Goal: Transaction & Acquisition: Purchase product/service

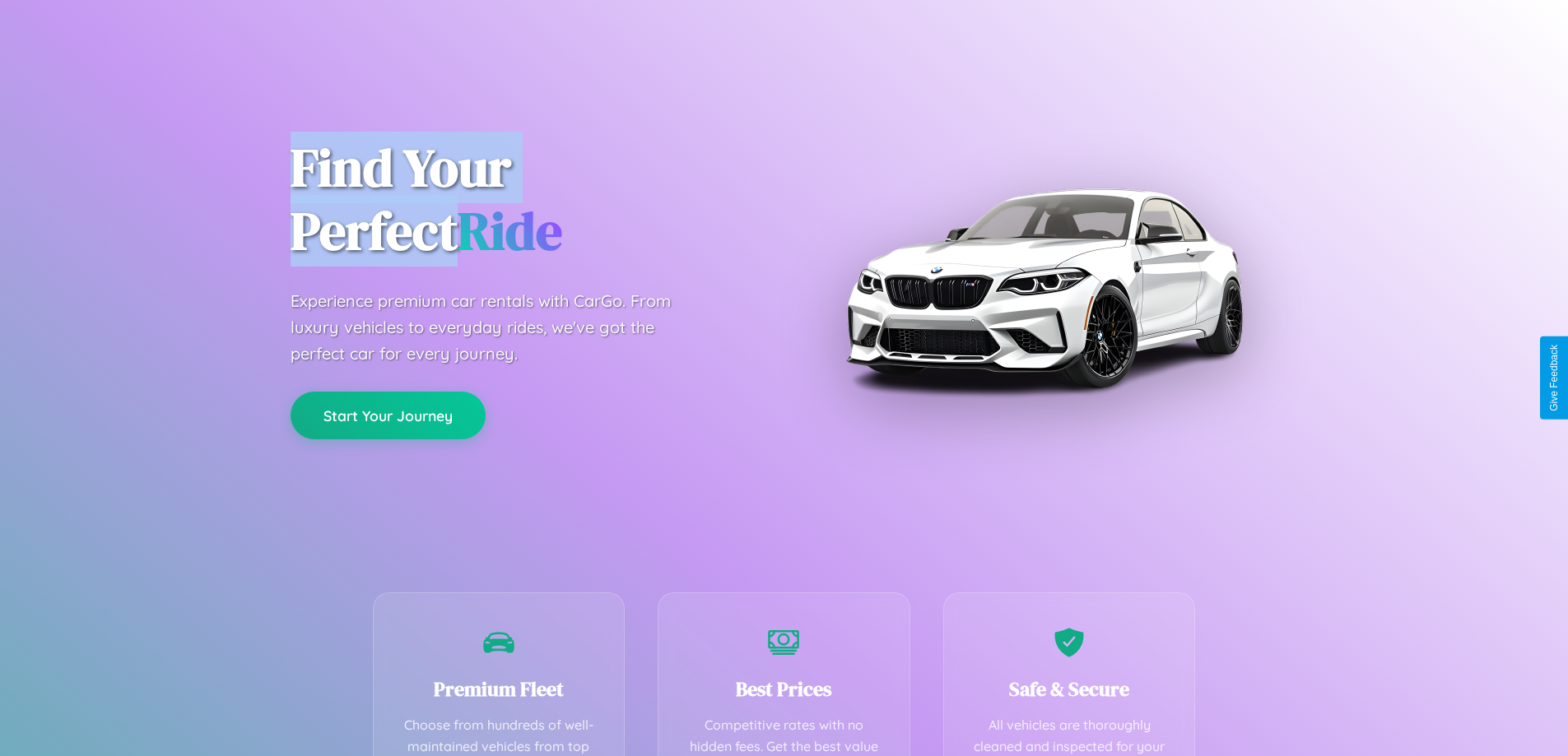
scroll to position [479, 0]
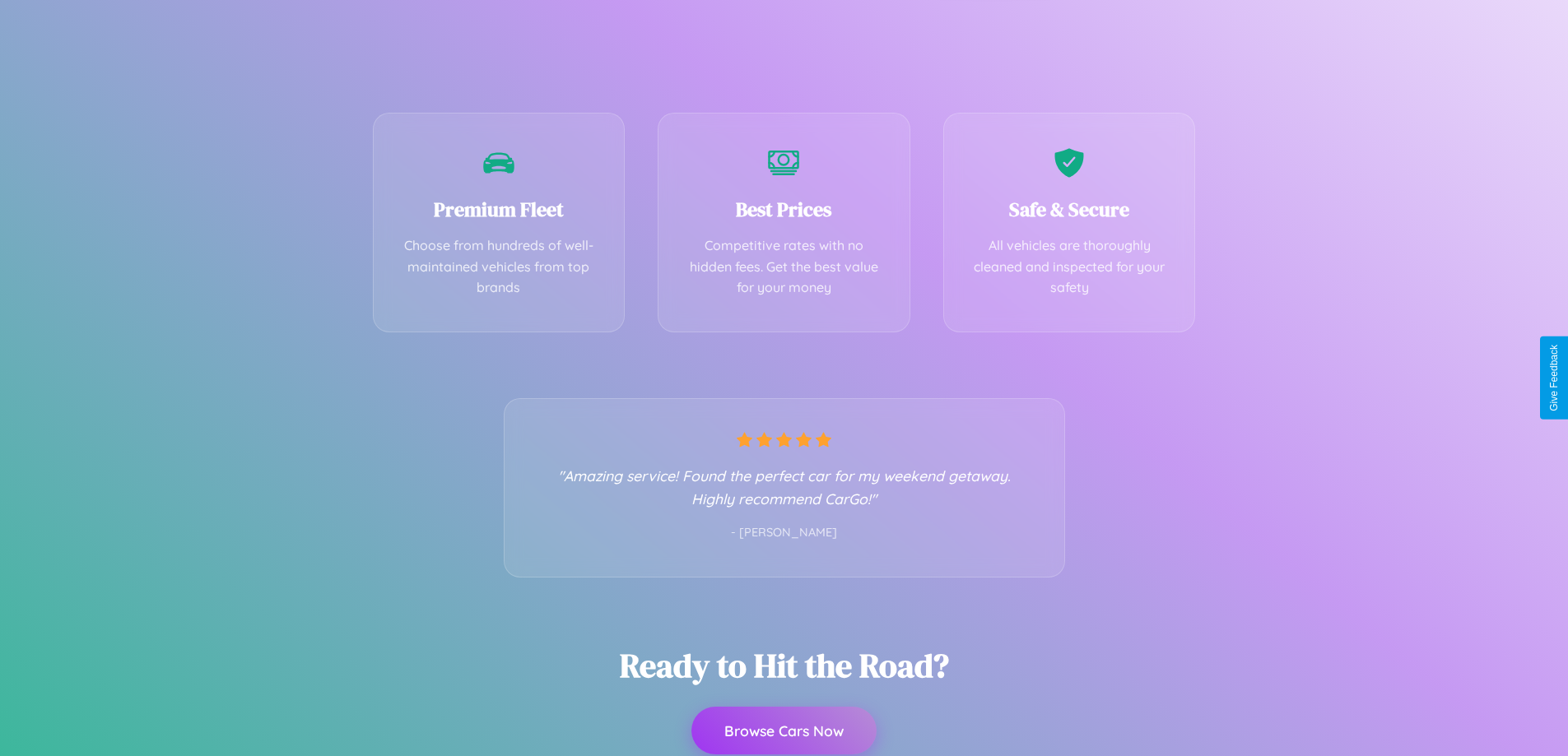
click at [783, 730] on button "Browse Cars Now" at bounding box center [783, 729] width 185 height 47
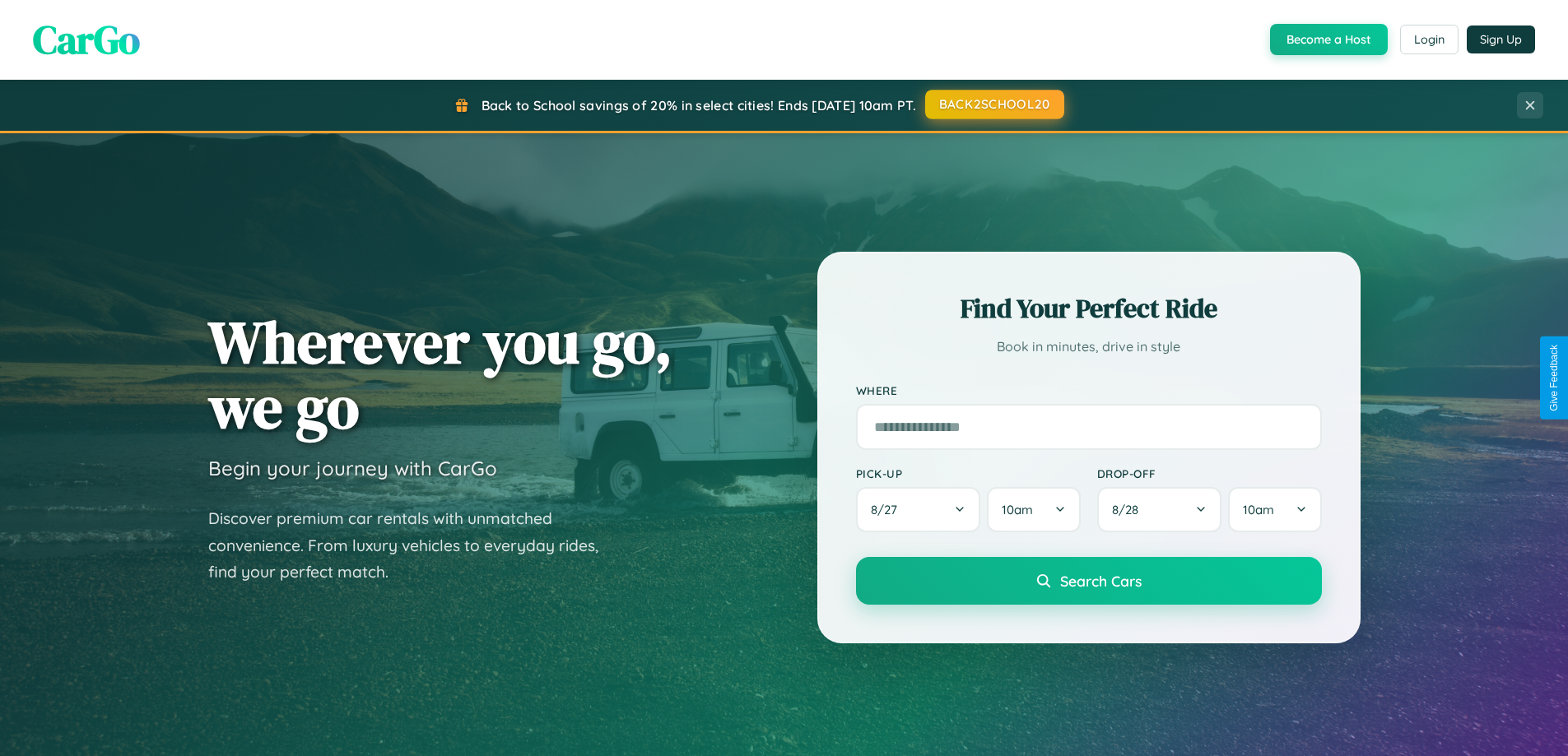
click at [993, 105] on button "BACK2SCHOOL20" at bounding box center [995, 104] width 139 height 29
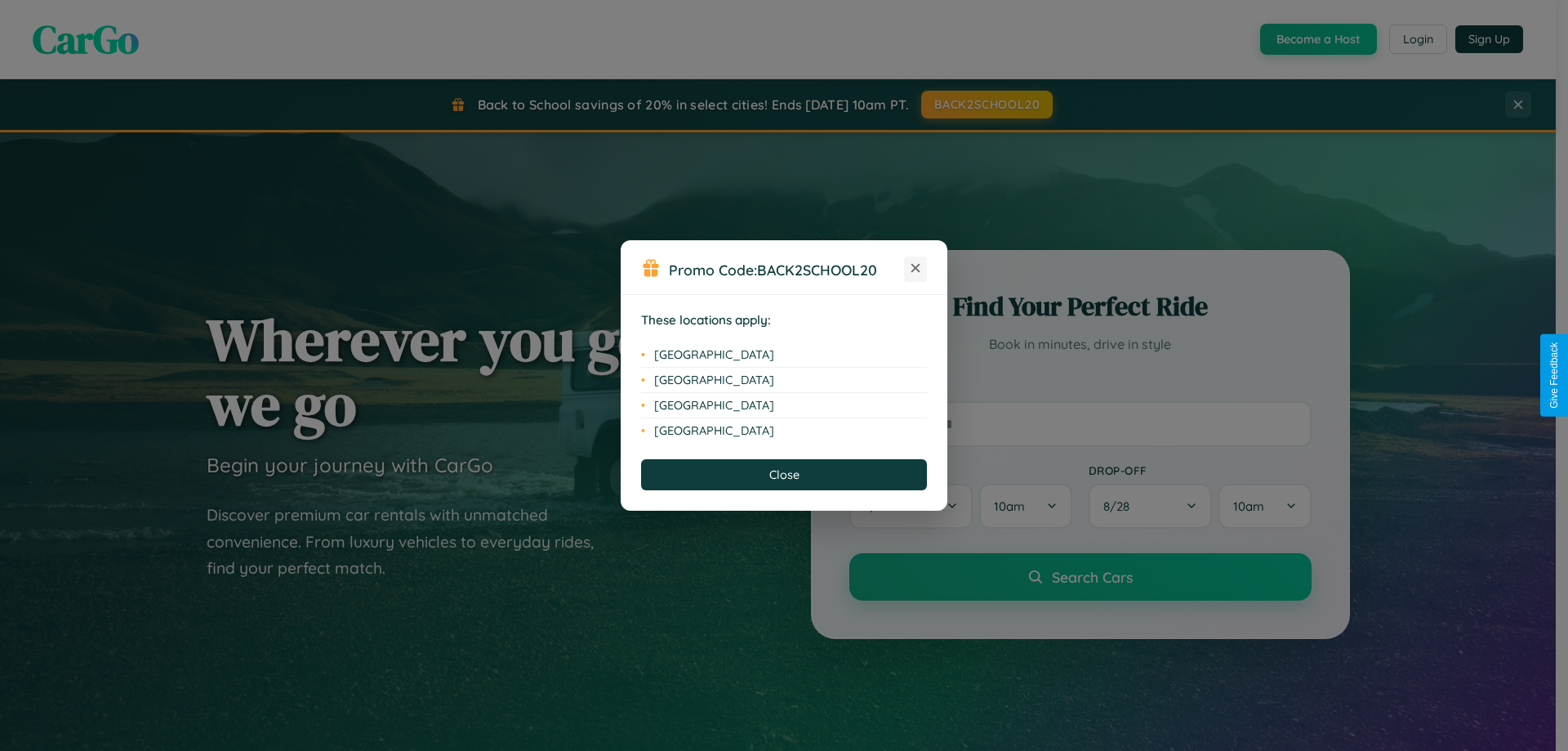
click at [916, 269] on icon at bounding box center [916, 268] width 9 height 9
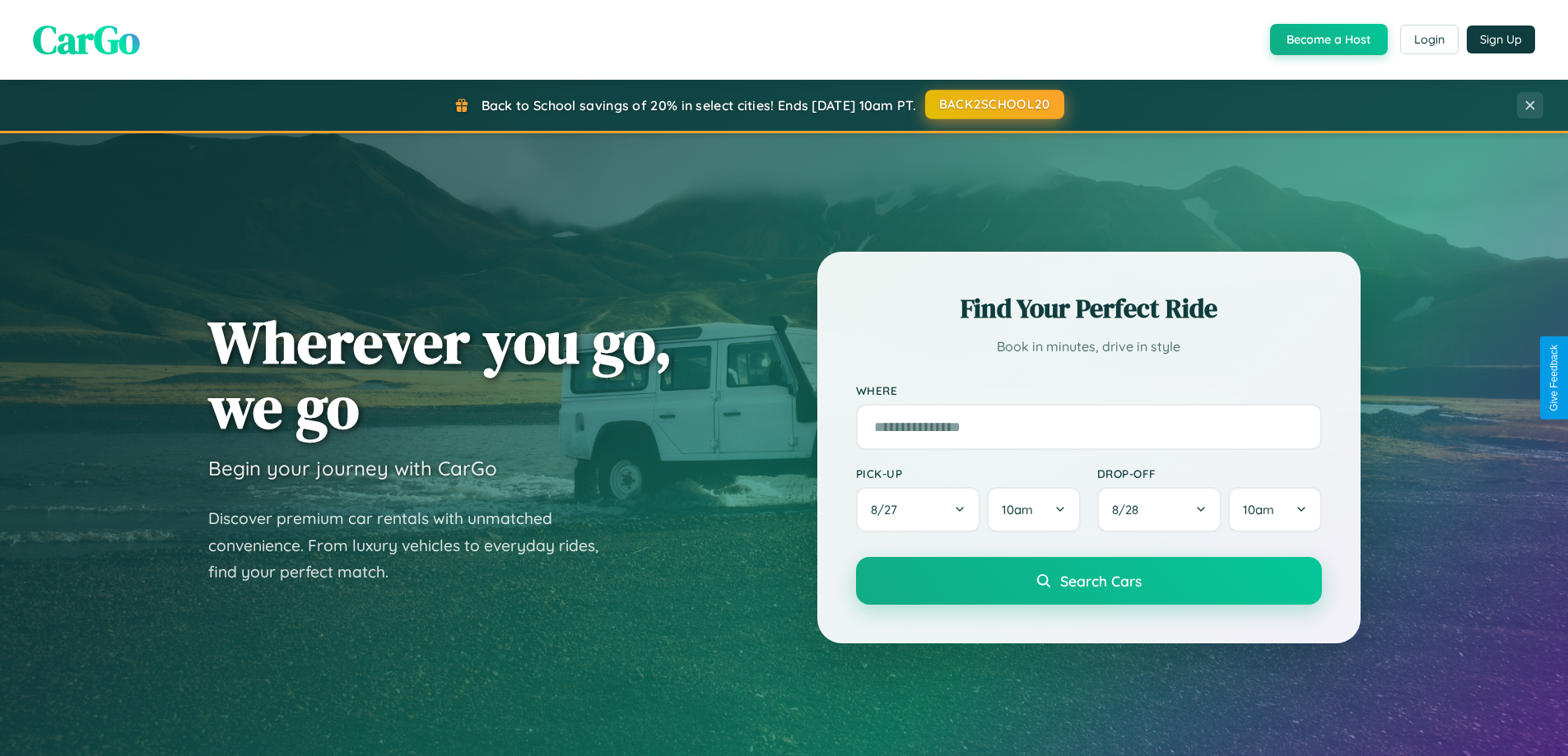
click at [993, 104] on button "BACK2SCHOOL20" at bounding box center [995, 104] width 139 height 29
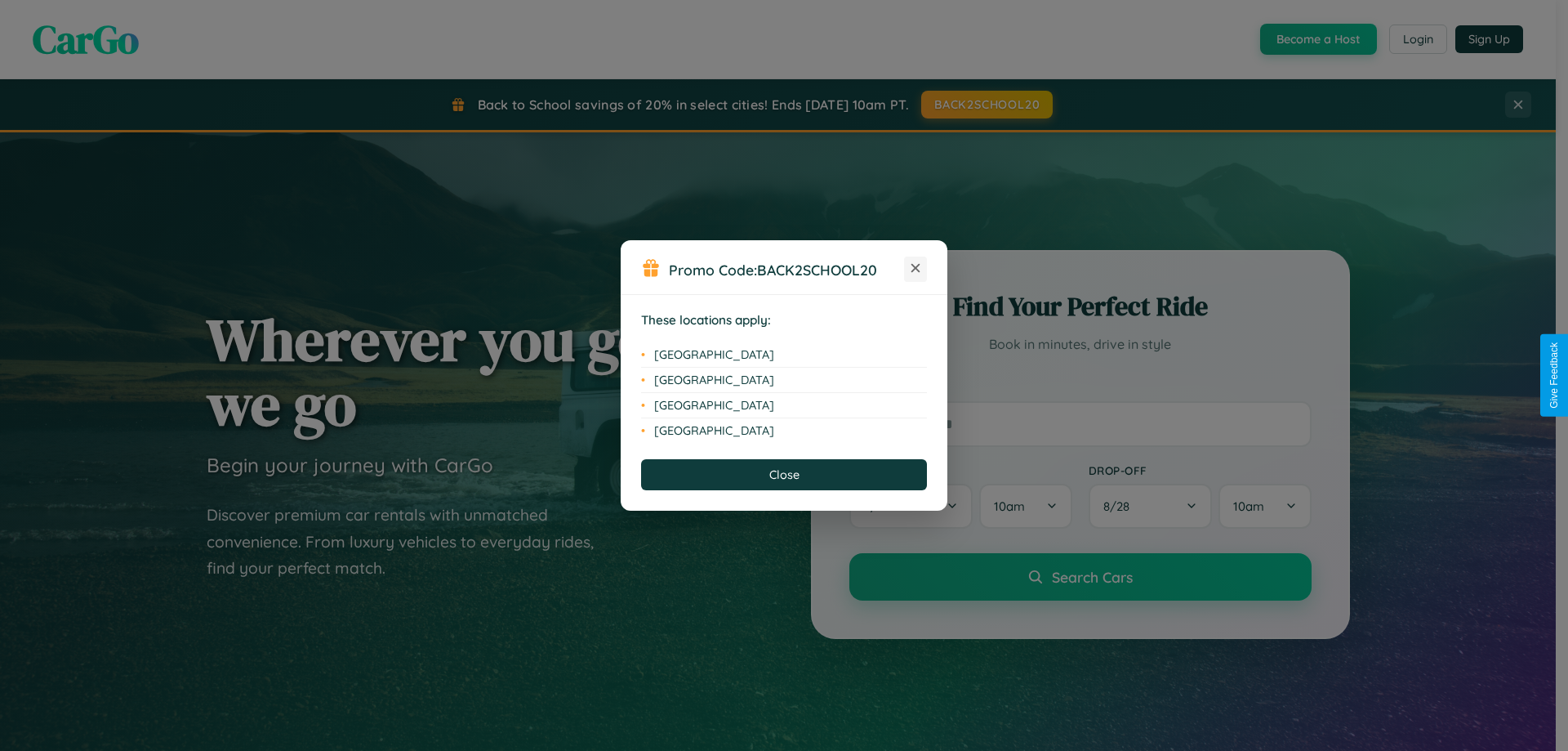
click at [916, 269] on icon at bounding box center [916, 268] width 9 height 9
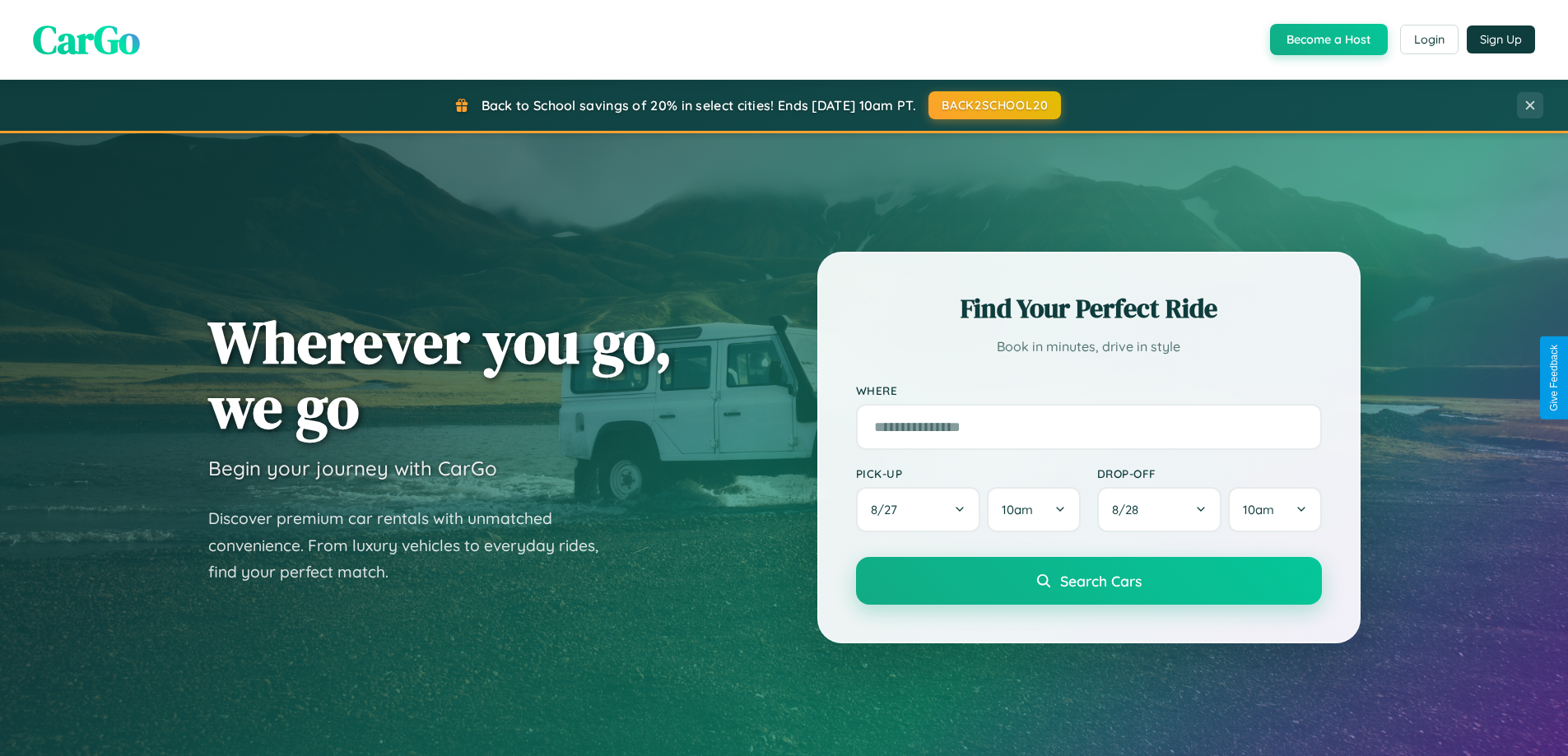
scroll to position [709, 0]
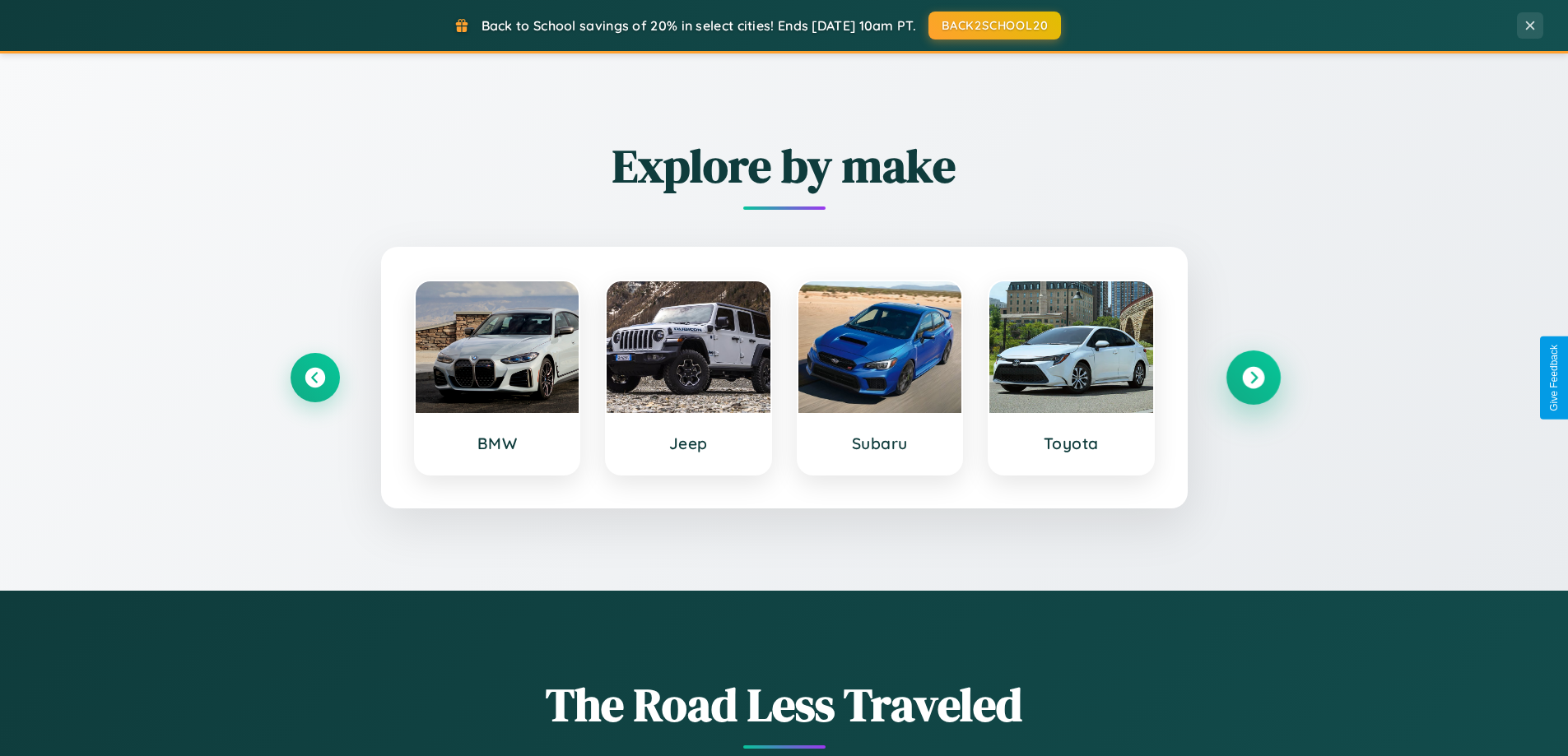
click at [1252, 378] on icon at bounding box center [1253, 378] width 22 height 22
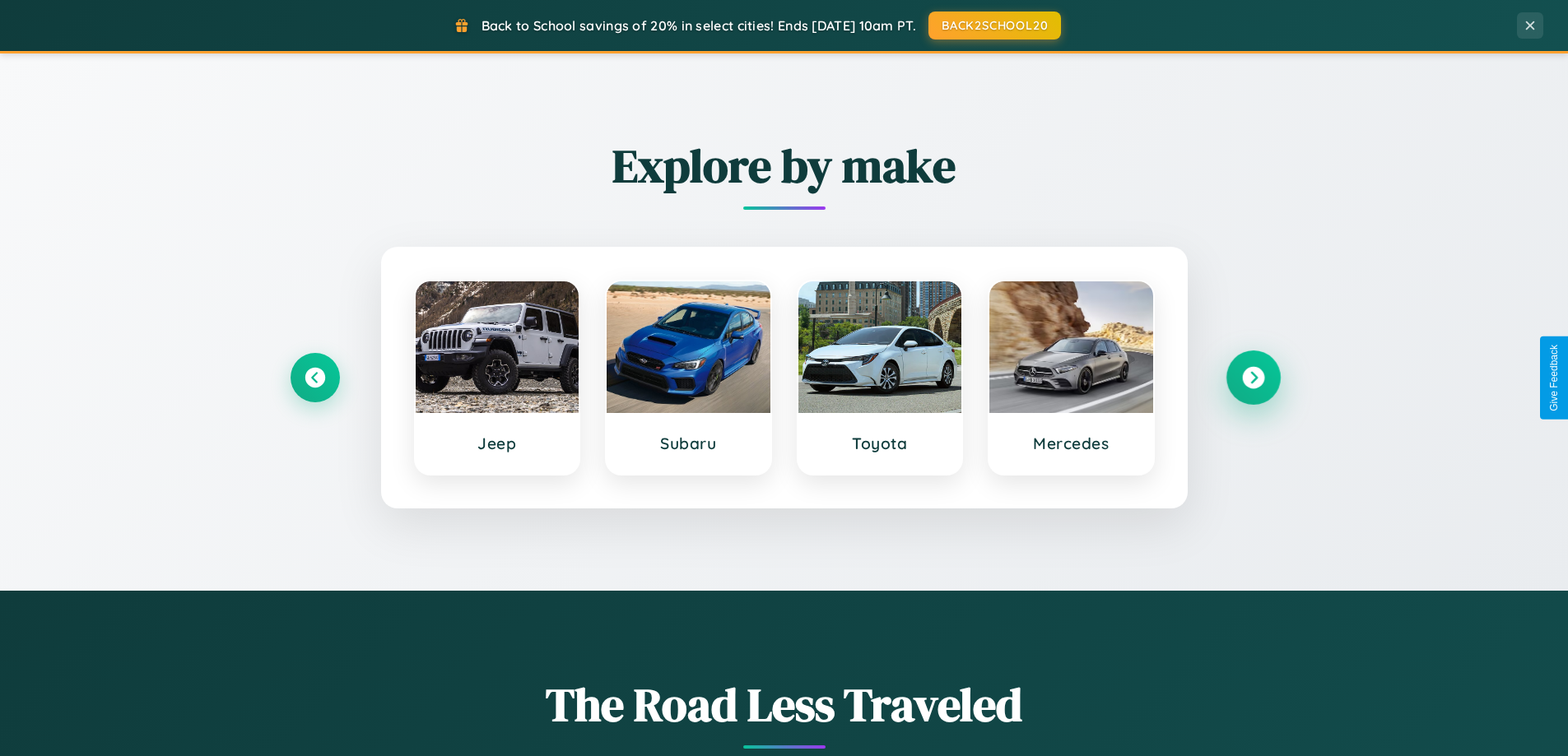
click at [1252, 378] on icon at bounding box center [1253, 378] width 22 height 22
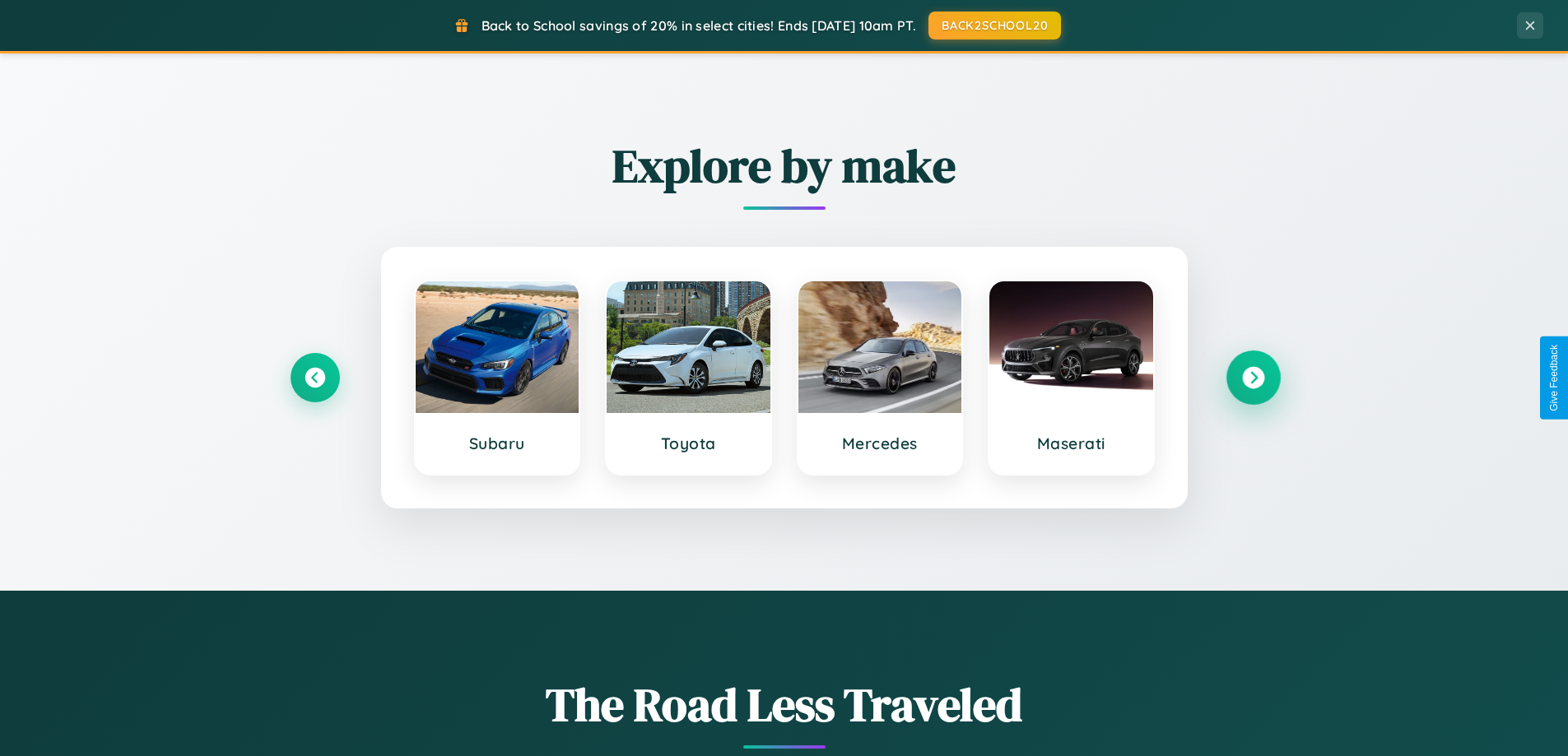
click at [1252, 378] on icon at bounding box center [1253, 378] width 22 height 22
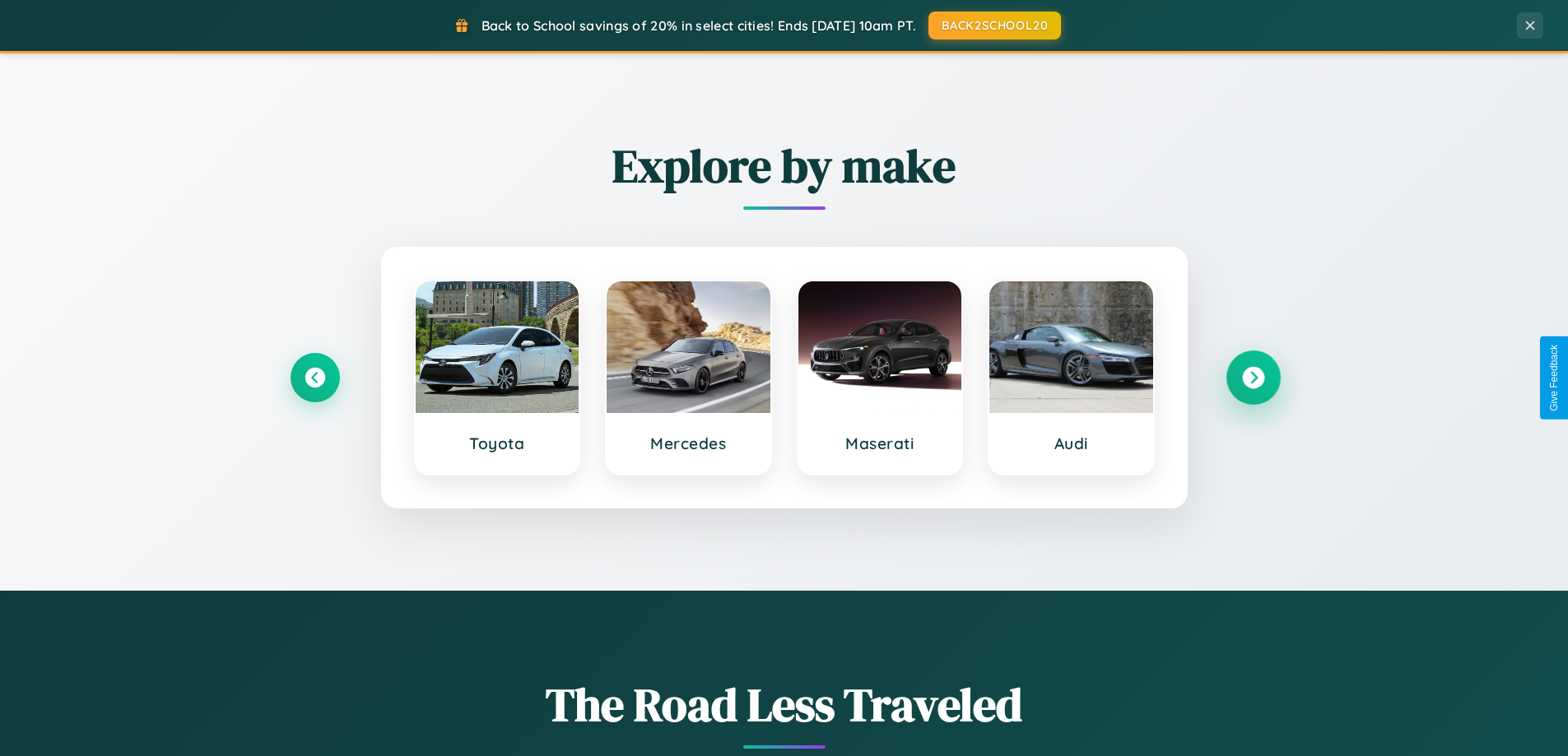
click at [1252, 378] on icon at bounding box center [1253, 378] width 22 height 22
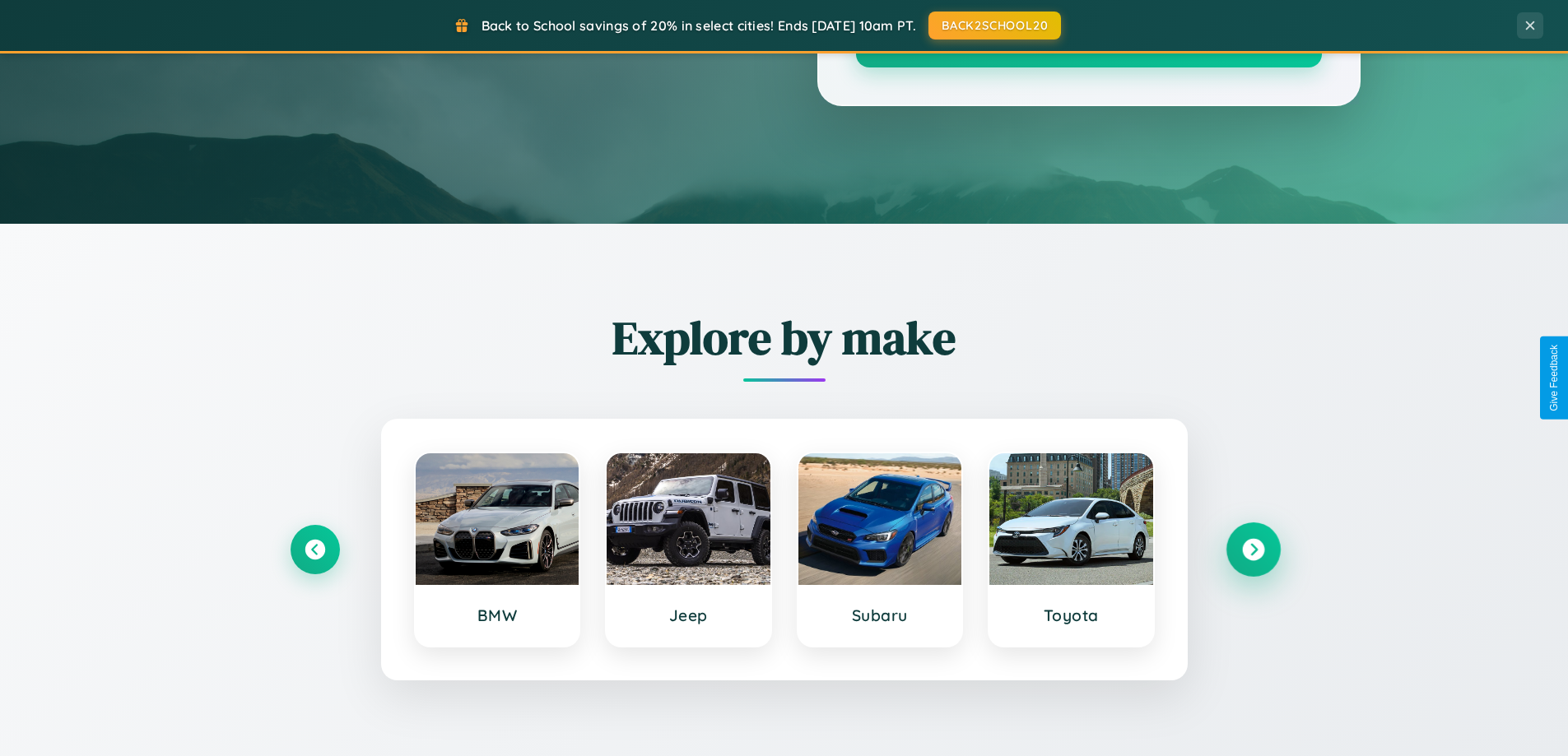
scroll to position [0, 0]
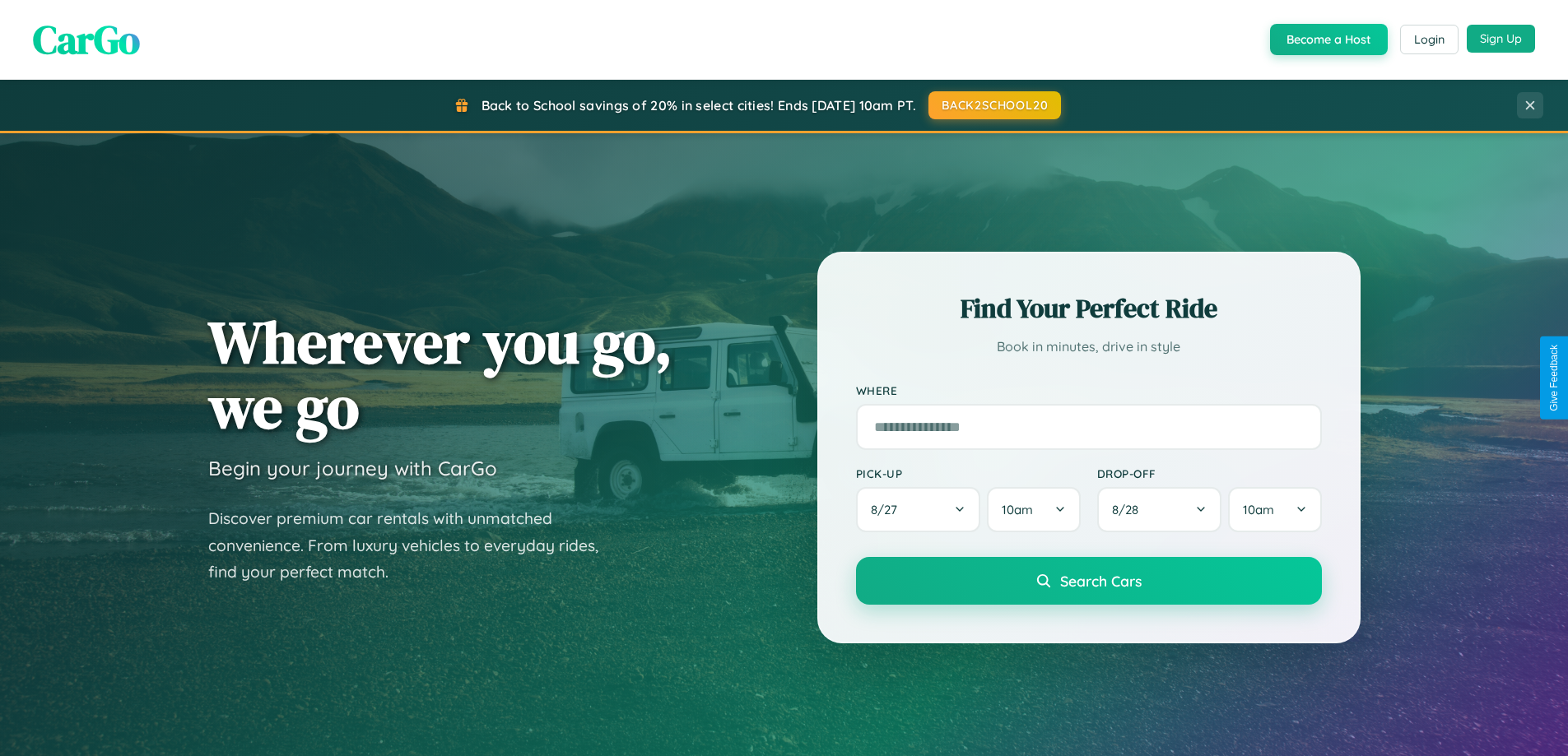
click at [1500, 39] on button "Sign Up" at bounding box center [1500, 39] width 68 height 28
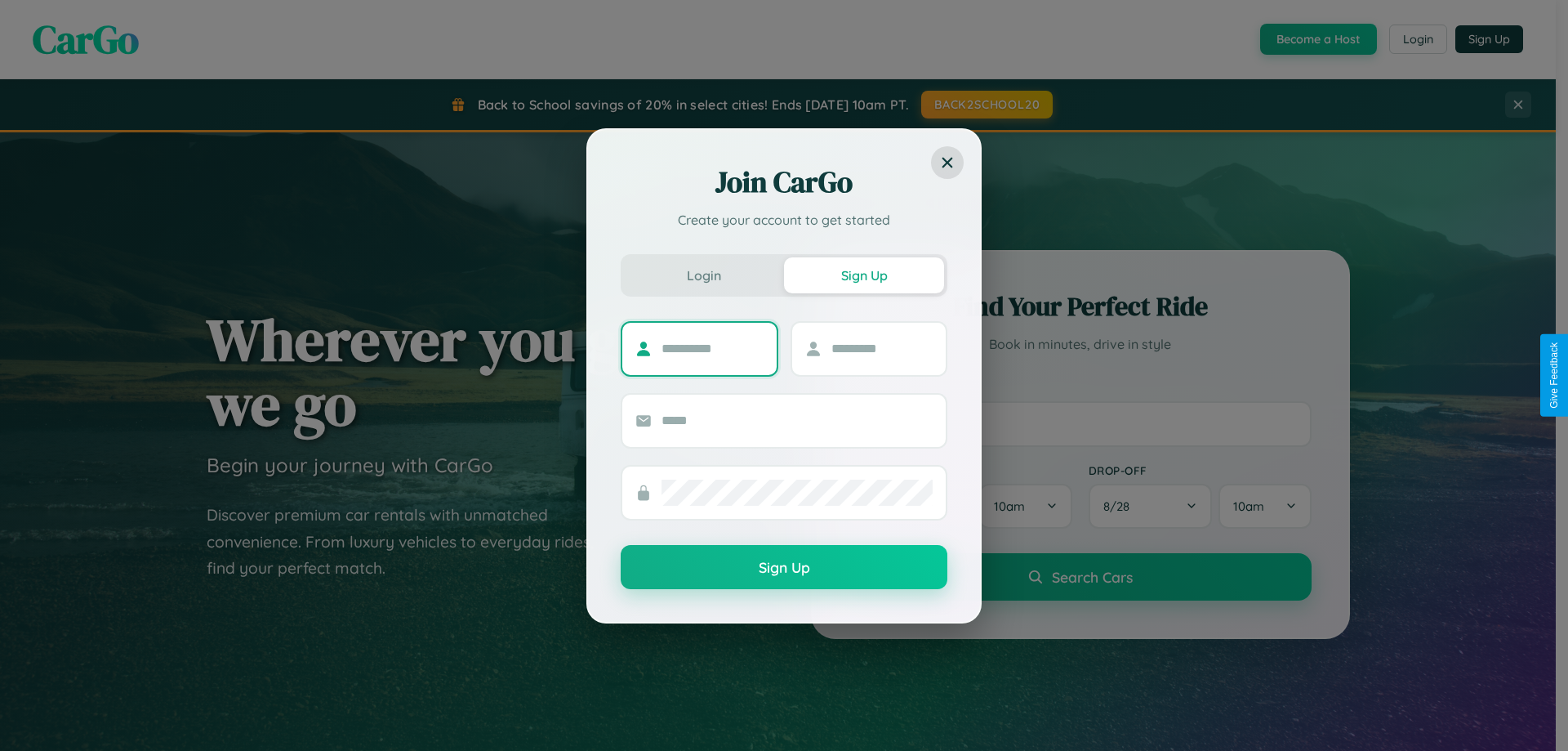
click at [712, 348] on input "text" at bounding box center [713, 349] width 102 height 26
type input "******"
click at [881, 348] on input "text" at bounding box center [882, 349] width 102 height 26
type input "*****"
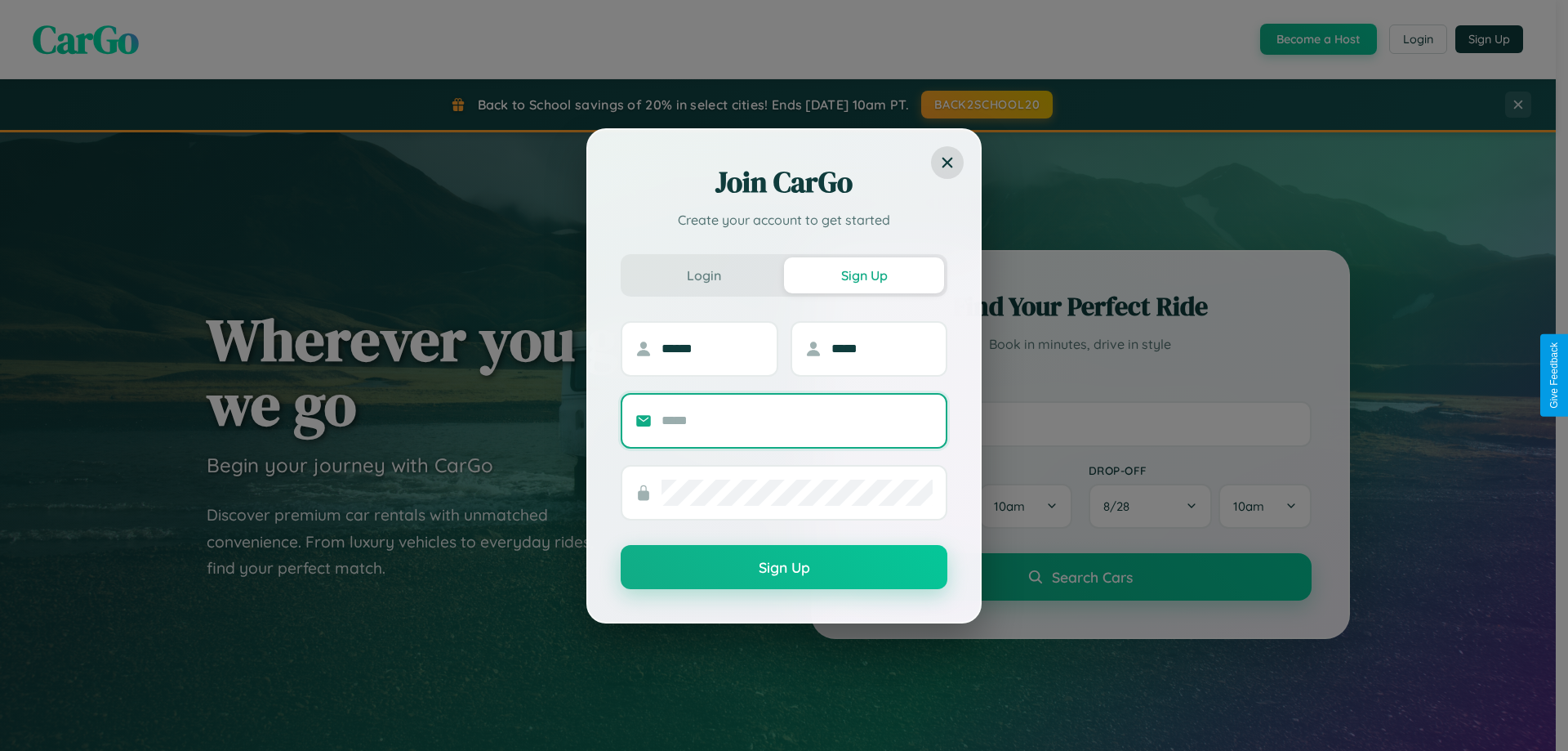
click at [797, 420] on input "text" at bounding box center [797, 420] width 271 height 26
type input "**********"
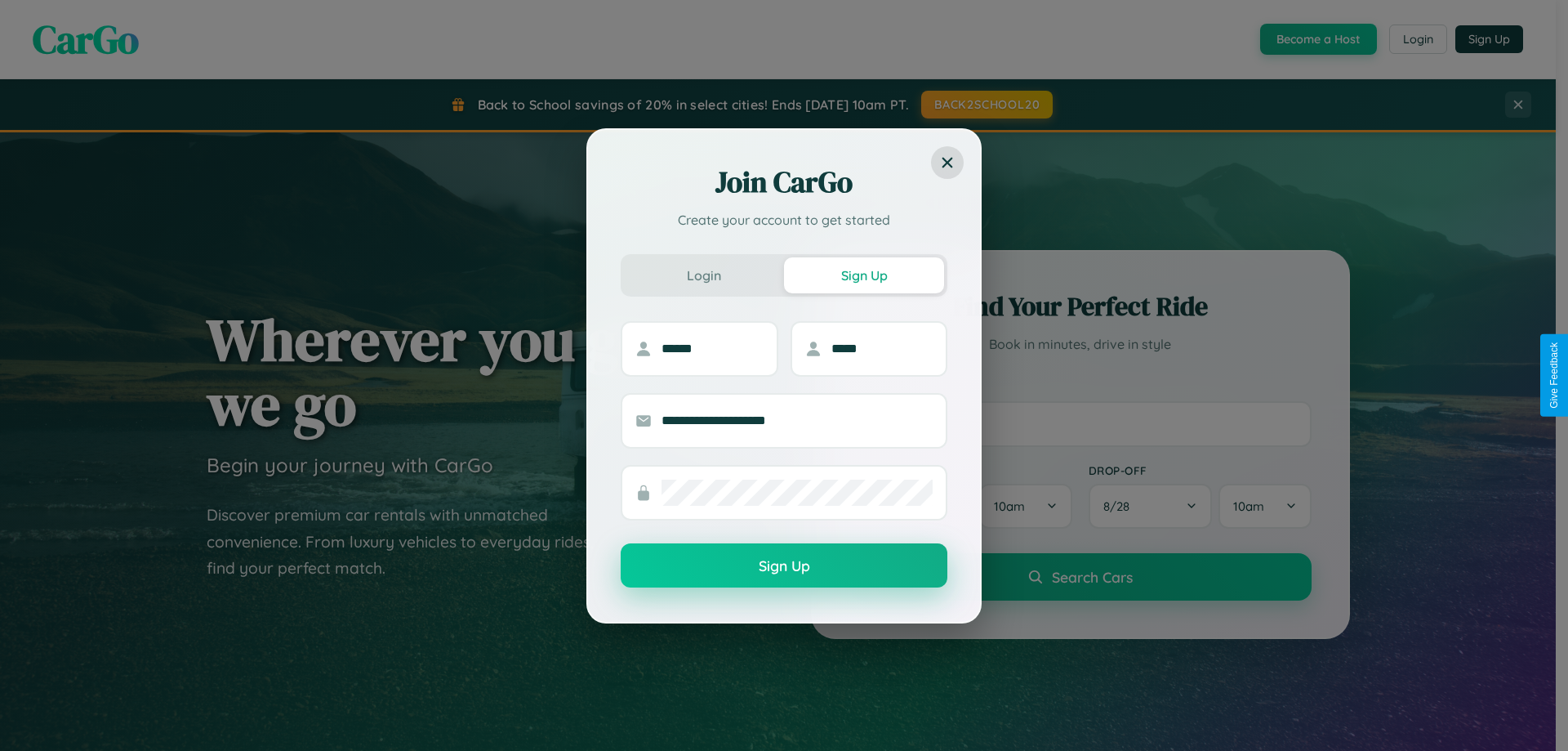
click at [784, 566] on button "Sign Up" at bounding box center [784, 566] width 326 height 44
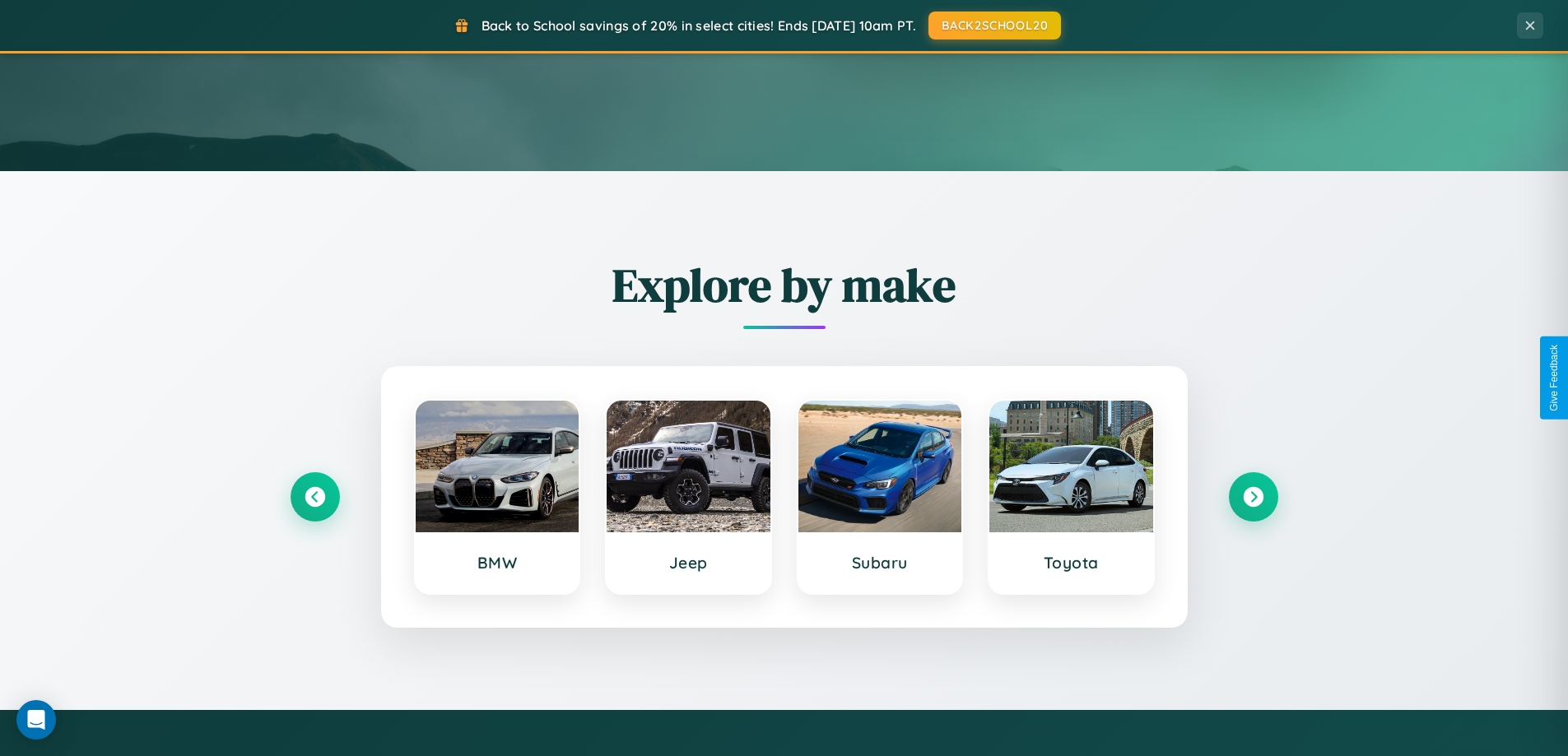
scroll to position [709, 0]
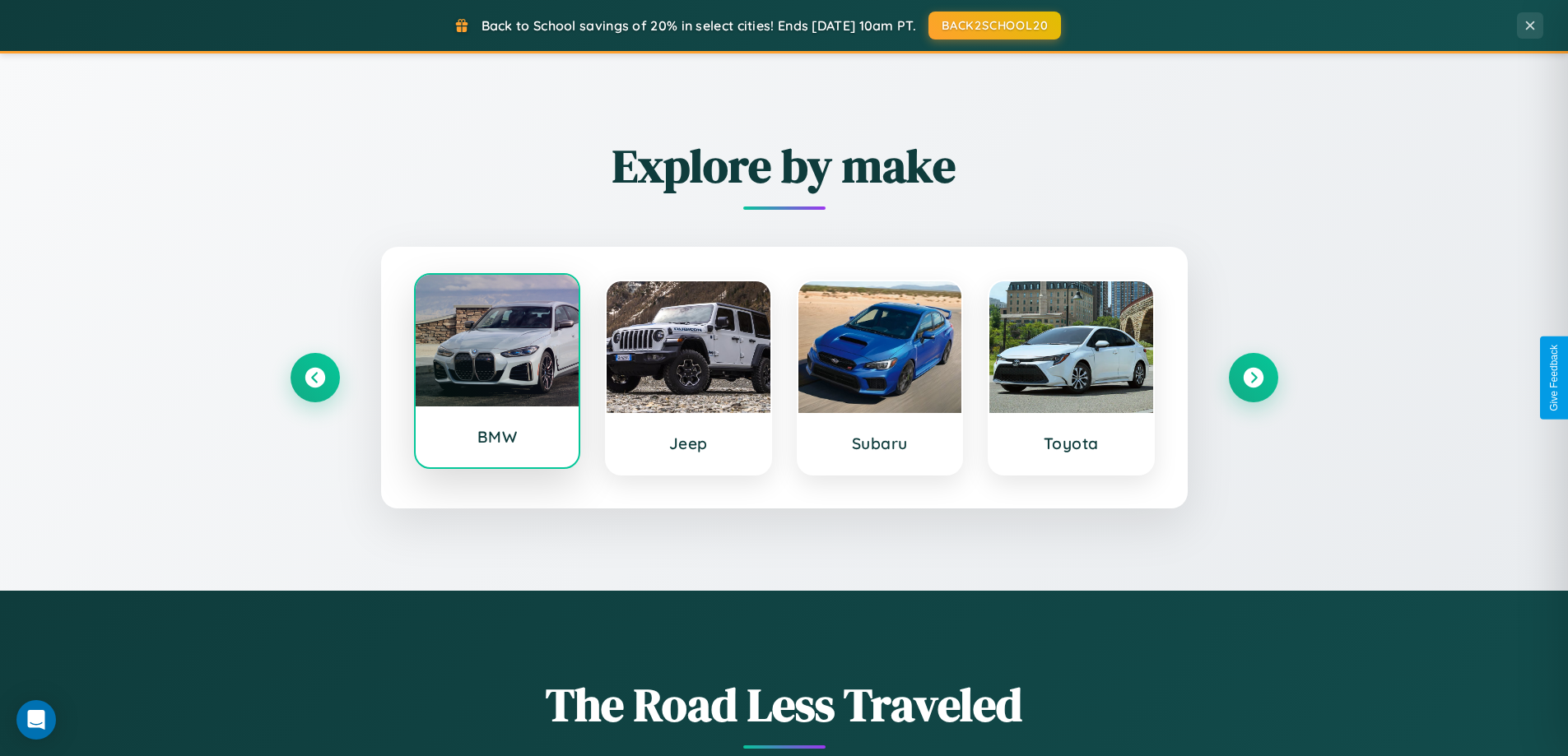
click at [497, 372] on div at bounding box center [497, 340] width 164 height 132
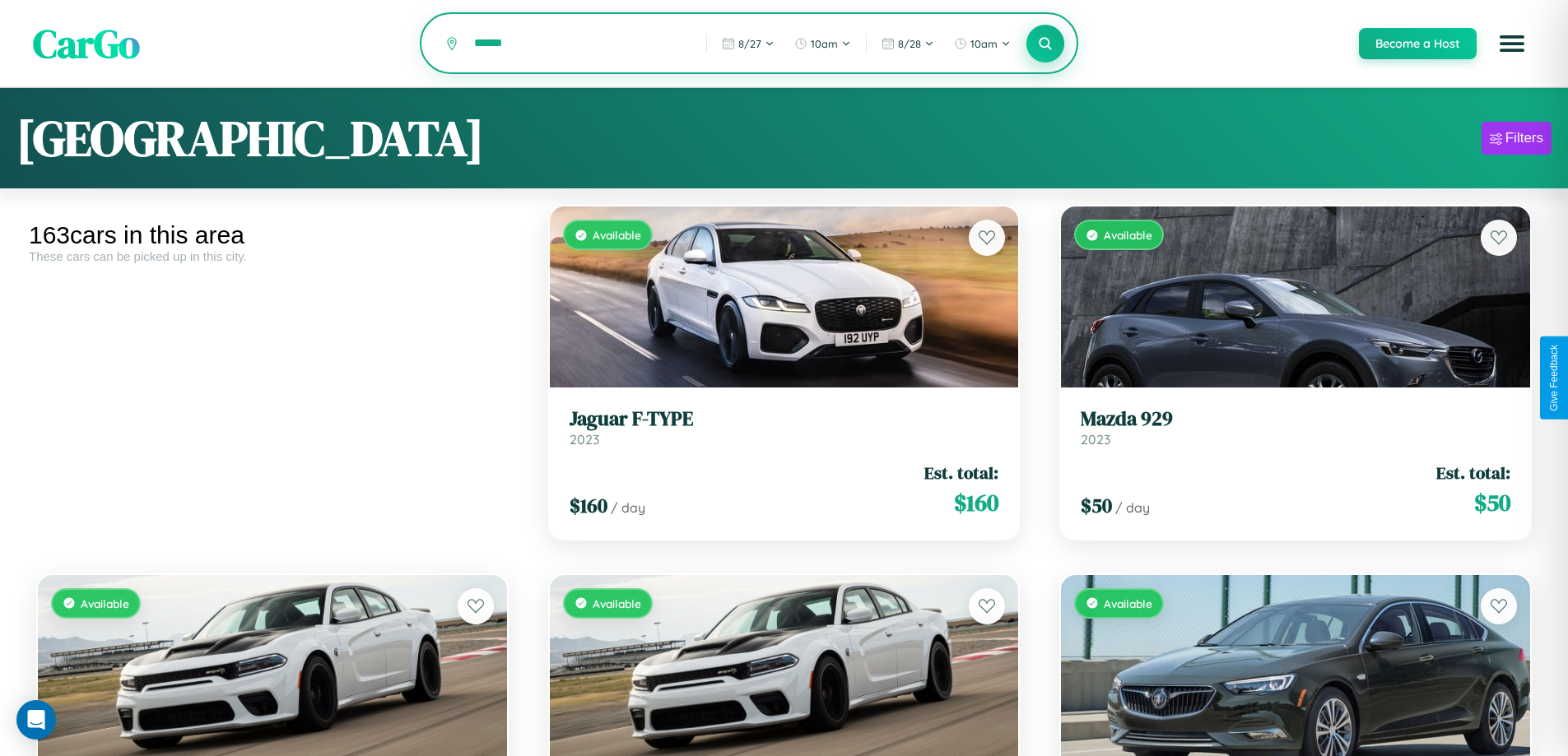
type input "******"
click at [1044, 45] on icon at bounding box center [1046, 43] width 15 height 15
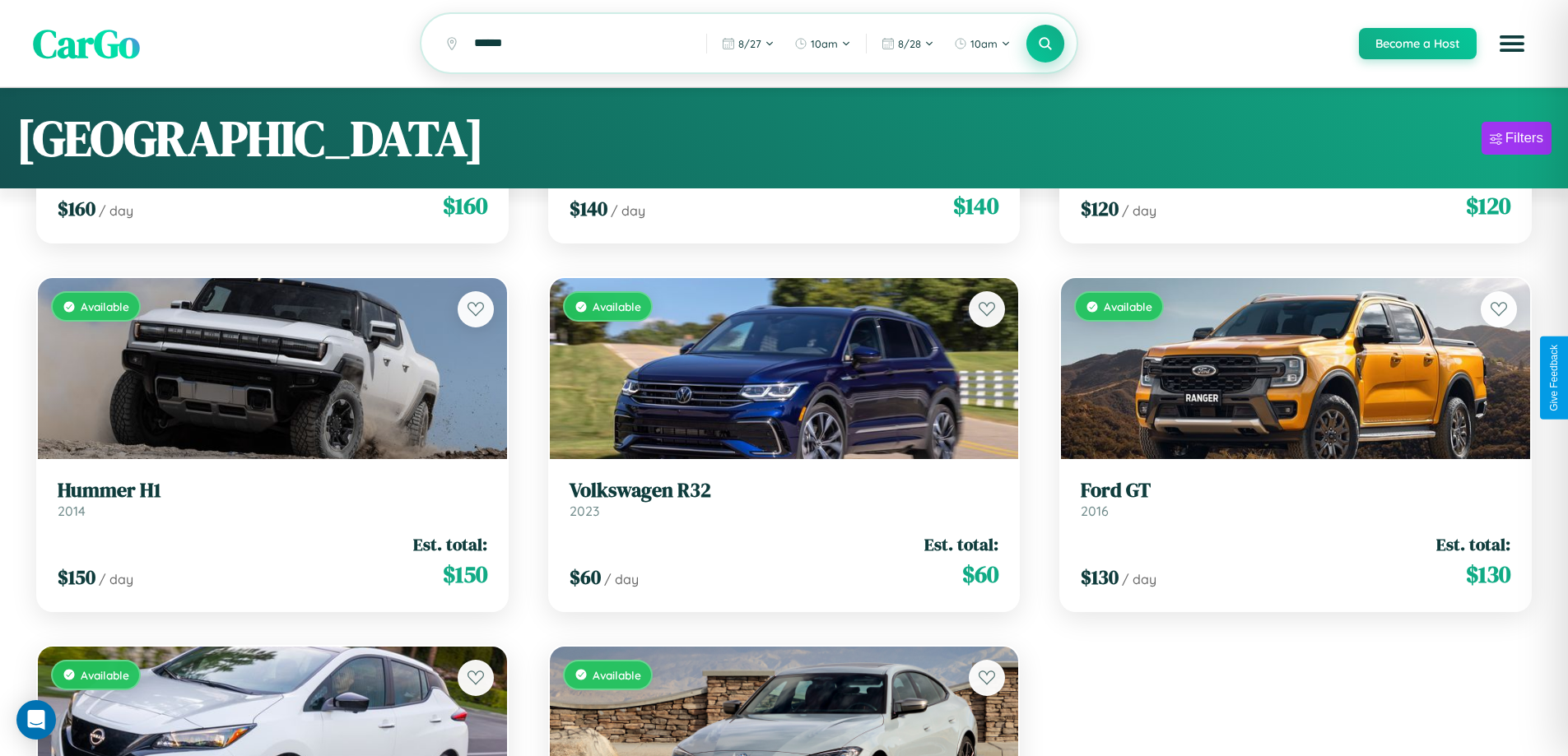
scroll to position [5141, 0]
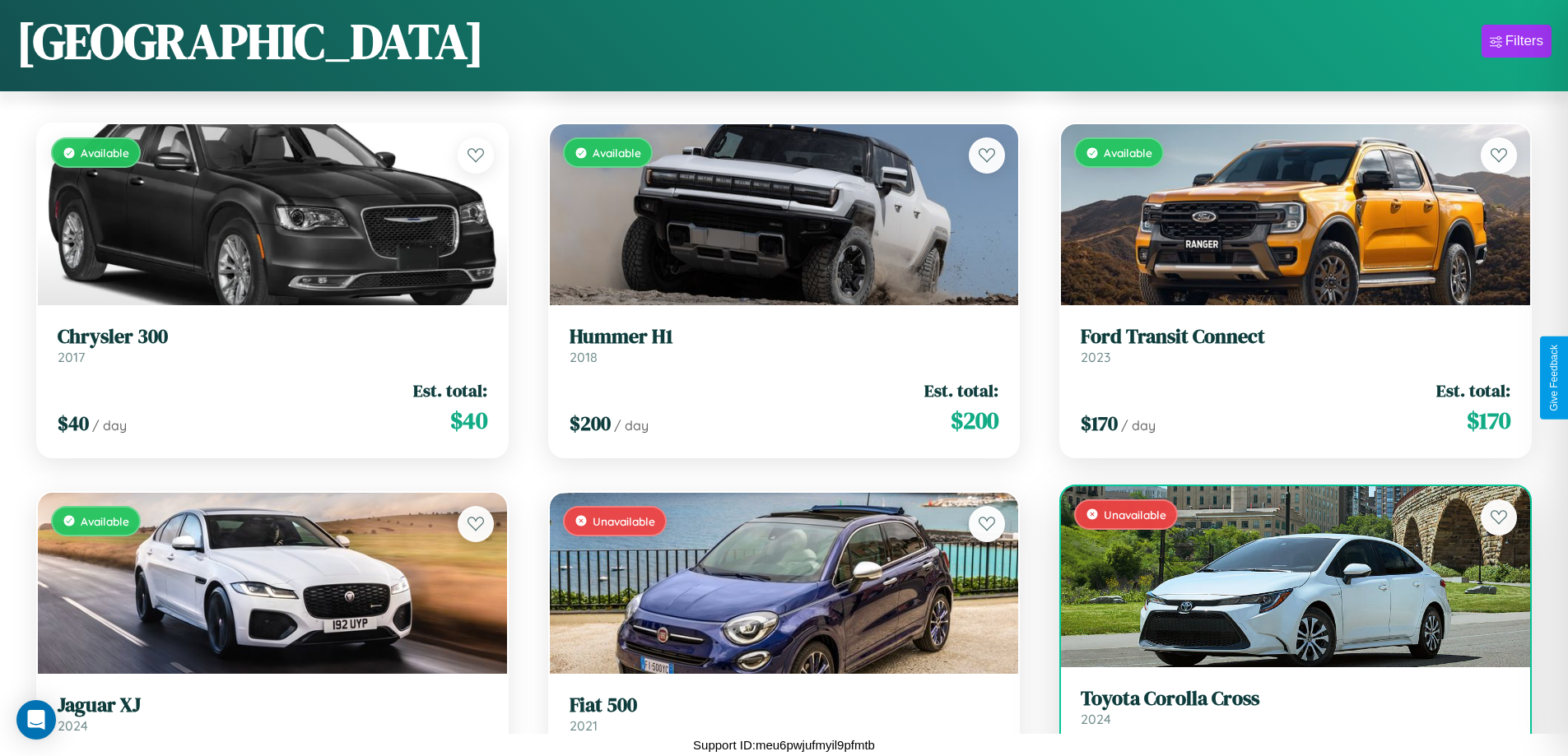
click at [1285, 710] on h3 "Toyota Corolla Cross" at bounding box center [1295, 698] width 429 height 24
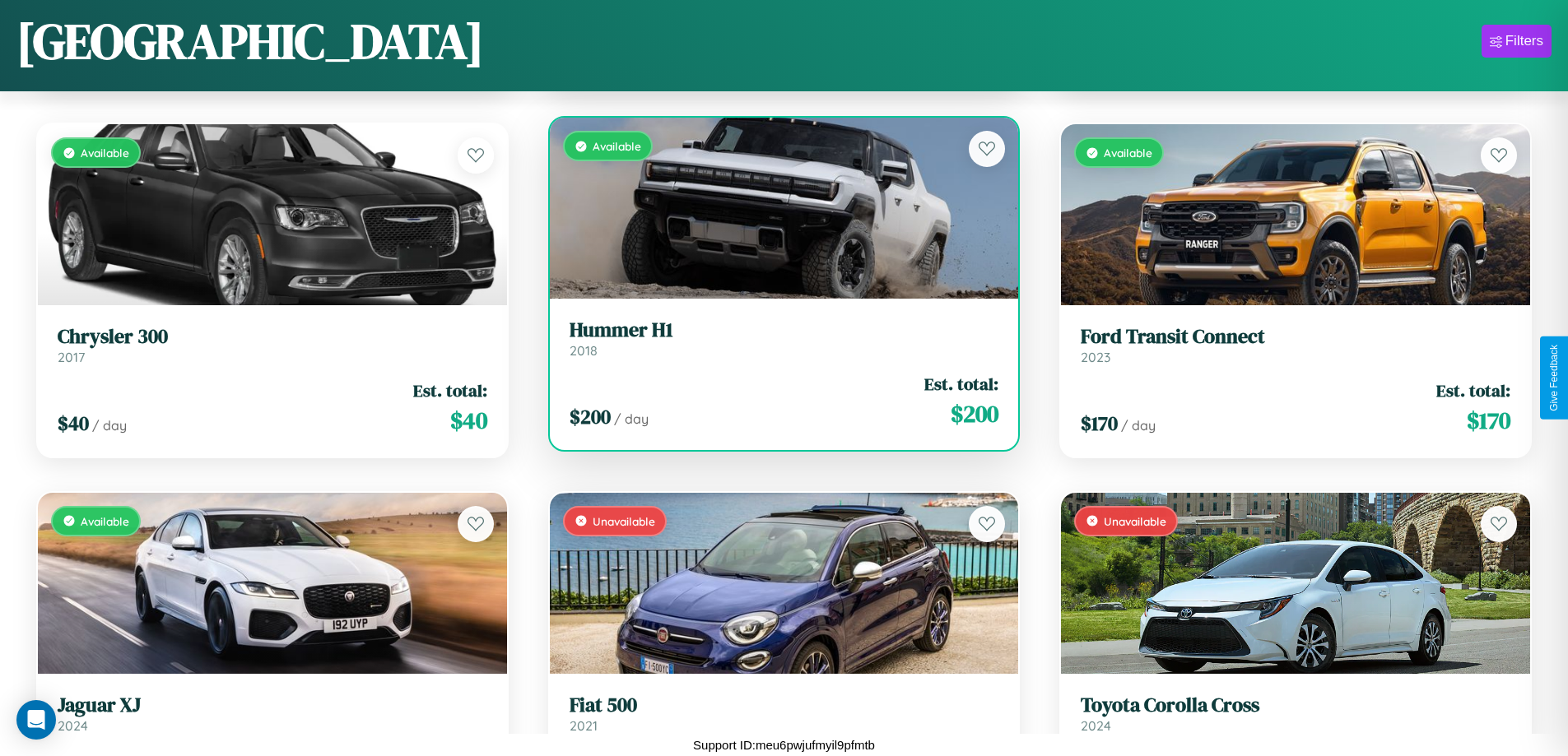
scroll to position [8701, 0]
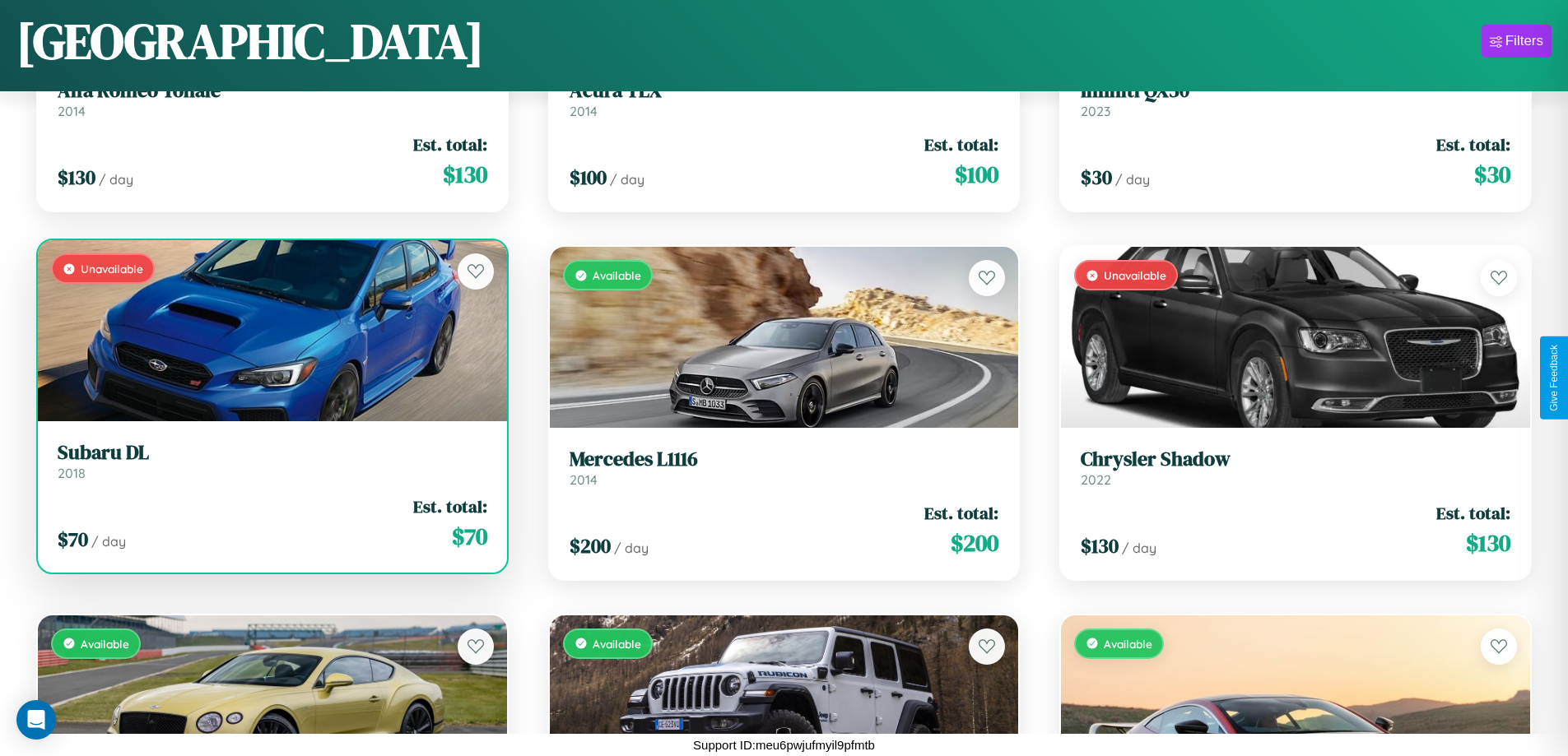
click at [270, 467] on link "Subaru DL 2018" at bounding box center [272, 461] width 429 height 40
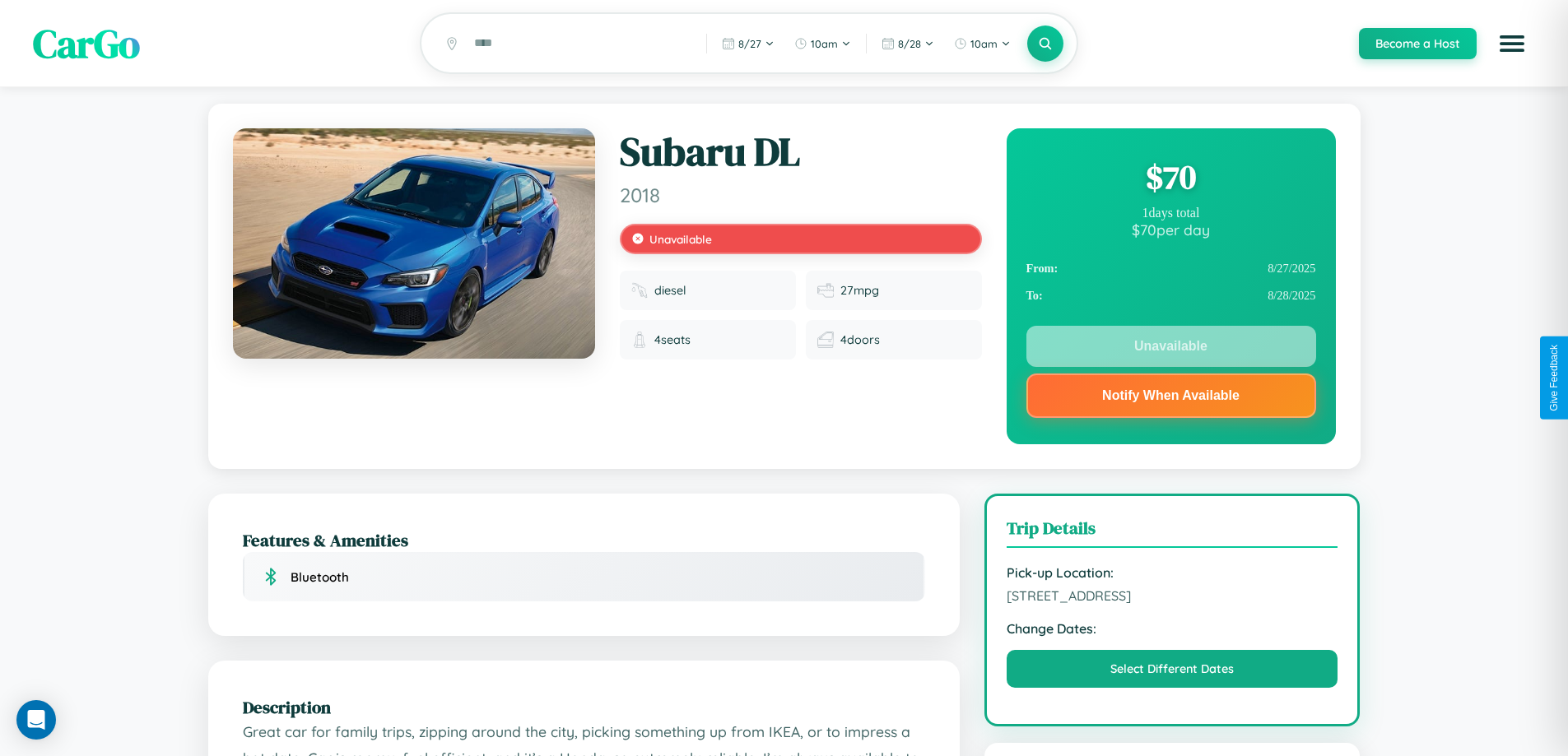
click at [1170, 179] on div "$ 70" at bounding box center [1170, 177] width 290 height 45
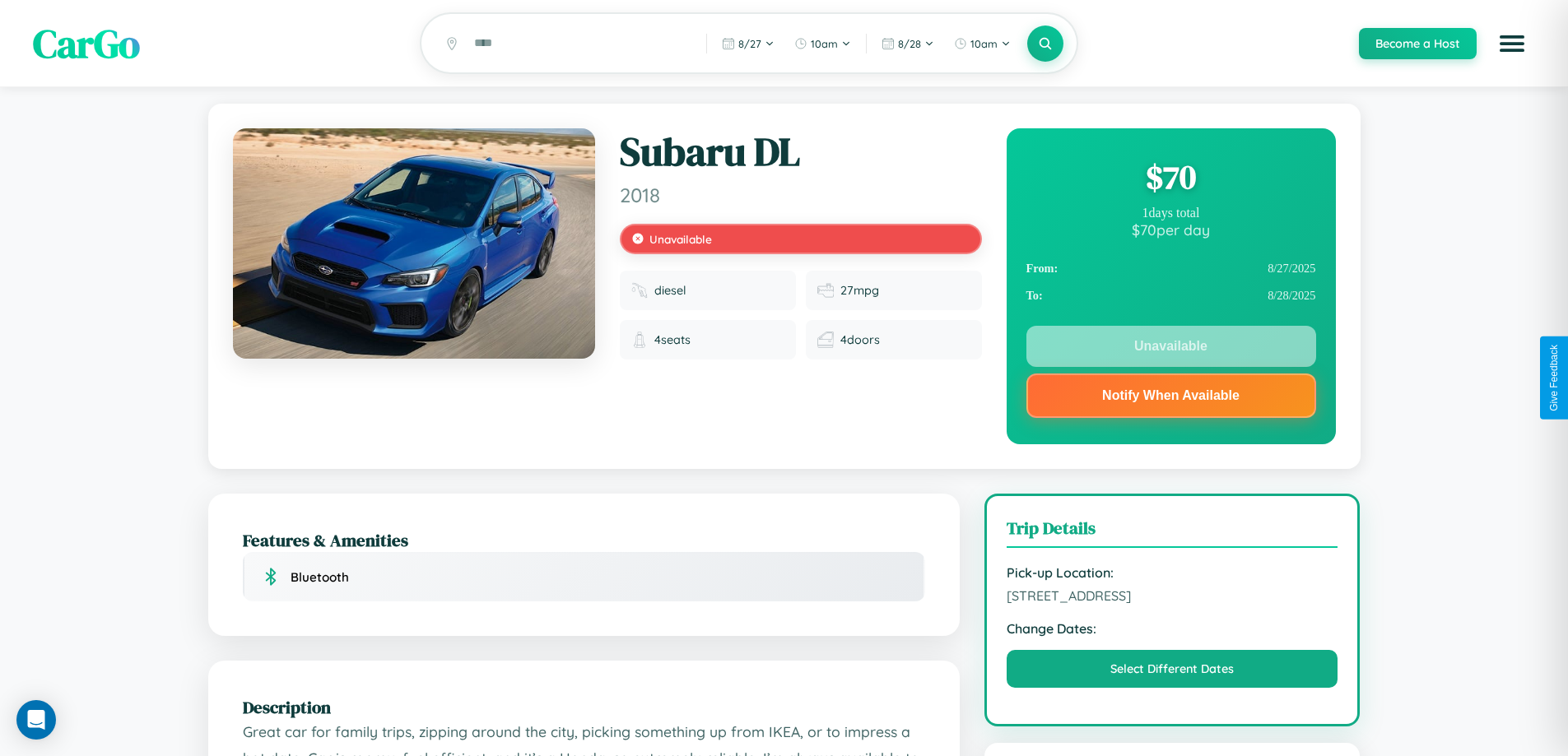
click at [1170, 179] on div "$ 70" at bounding box center [1170, 177] width 290 height 45
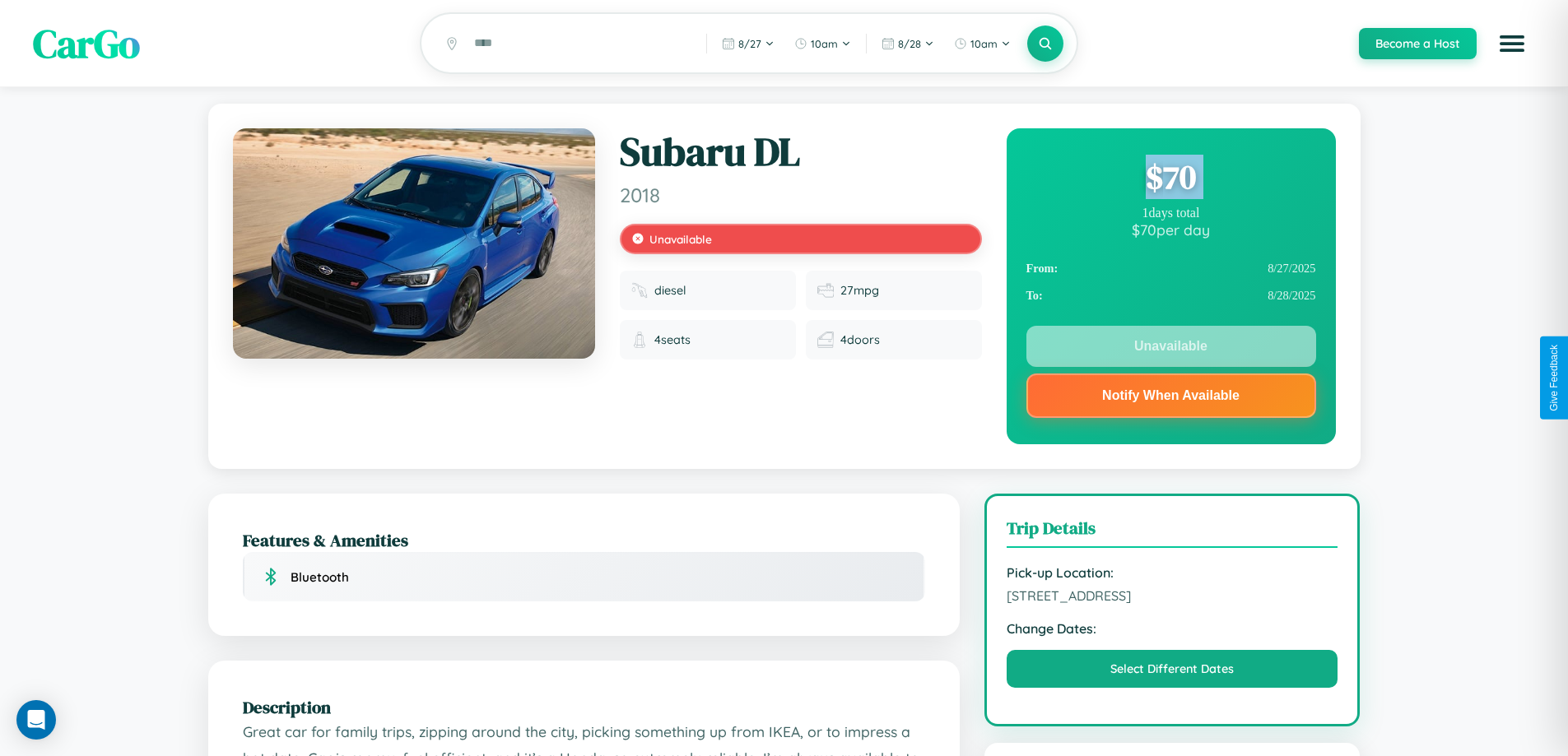
click at [1170, 179] on div "$ 70" at bounding box center [1170, 177] width 290 height 45
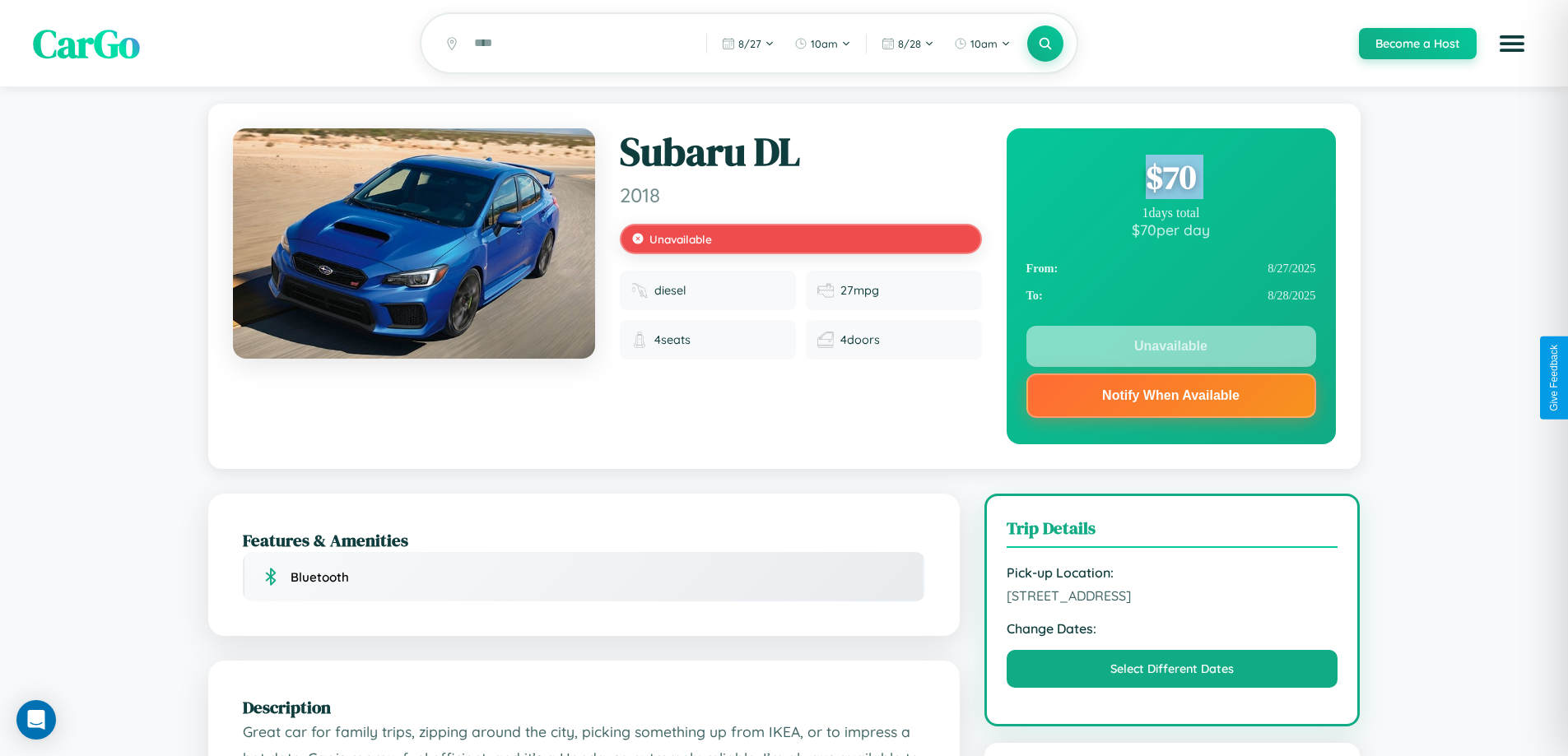
click at [1170, 179] on div "$ 70" at bounding box center [1170, 177] width 290 height 45
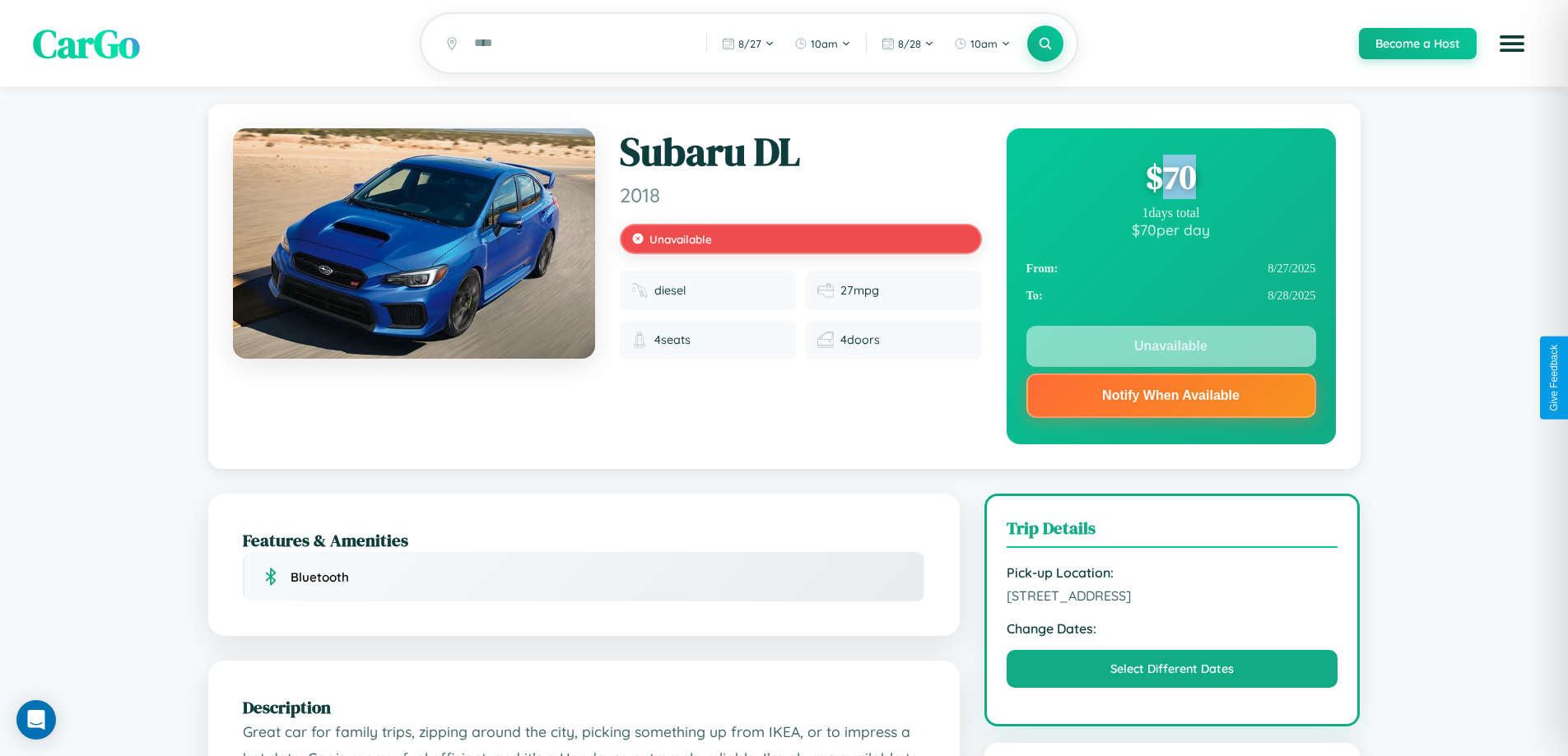
click at [1170, 179] on div "$ 70" at bounding box center [1170, 177] width 290 height 45
